Goal: Check status

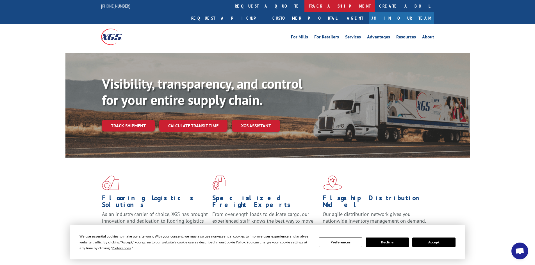
click at [304, 8] on link "track a shipment" at bounding box center [339, 6] width 70 height 12
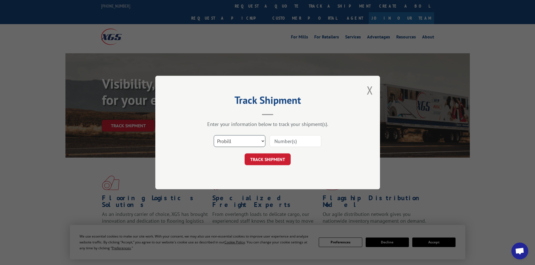
click at [248, 141] on select "Select category... Probill BOL PO" at bounding box center [240, 141] width 52 height 12
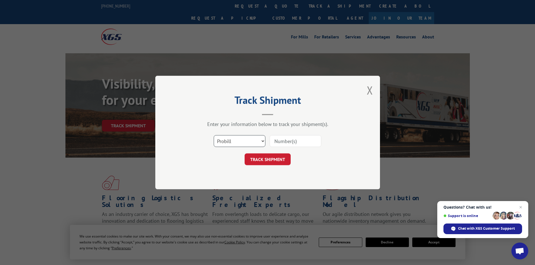
select select "bol"
click at [214, 135] on select "Select category... Probill BOL PO" at bounding box center [240, 141] width 52 height 12
paste input "5569298"
type input "5569298"
click at [270, 160] on button "TRACK SHIPMENT" at bounding box center [268, 160] width 46 height 12
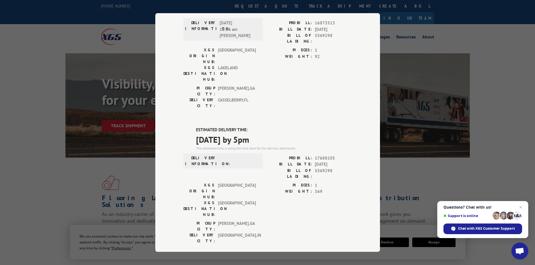
scroll to position [49, 0]
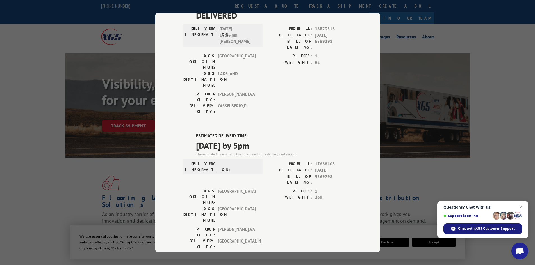
click at [481, 229] on span "Chat with XGS Customer Support" at bounding box center [486, 228] width 57 height 5
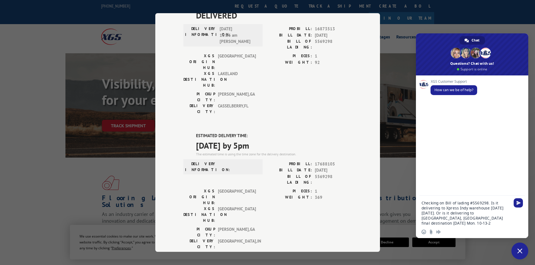
type textarea "Checking on Bill of lading #5569298. Is it delivering to Xpress Indy warehouse …"
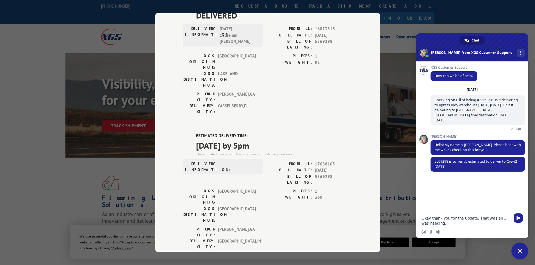
type textarea "Okay thank you for the update. That was all I was needing."
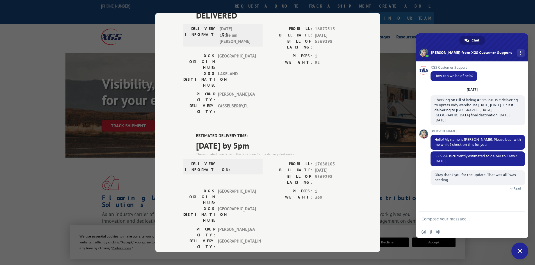
scroll to position [20, 0]
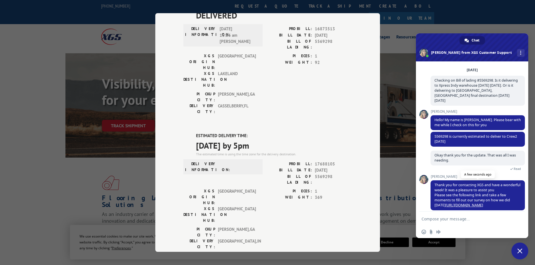
click at [457, 203] on link "[URL][DOMAIN_NAME]" at bounding box center [464, 205] width 38 height 5
